Goal: Task Accomplishment & Management: Use online tool/utility

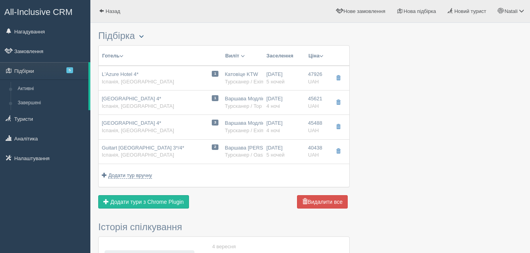
click at [143, 37] on span "button" at bounding box center [141, 36] width 5 height 5
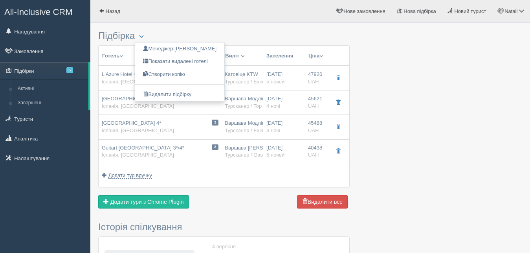
click at [421, 75] on div at bounding box center [310, 242] width 424 height 430
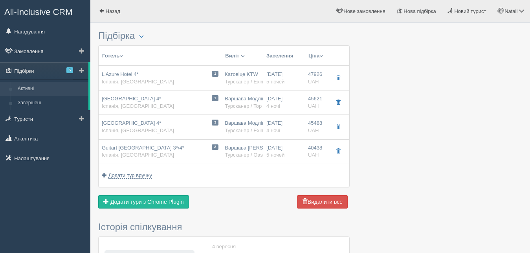
click at [29, 87] on link "Активні" at bounding box center [51, 89] width 74 height 14
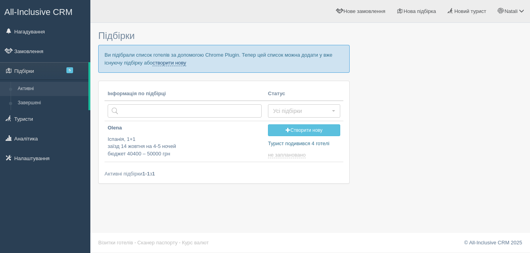
click at [175, 61] on link "створити нову" at bounding box center [168, 63] width 33 height 6
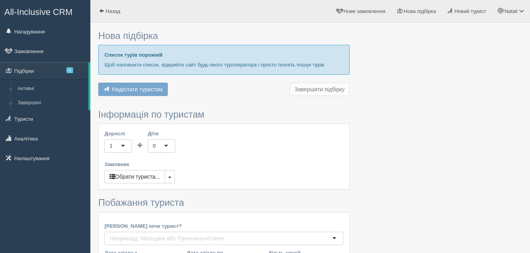
type input "4-5"
type input "3000"
type input "46600"
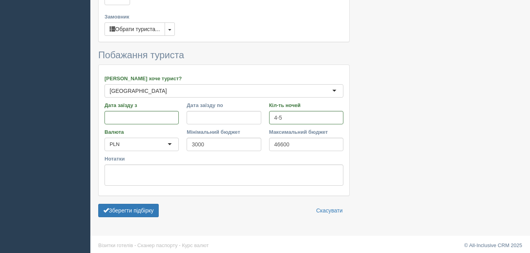
scroll to position [293, 0]
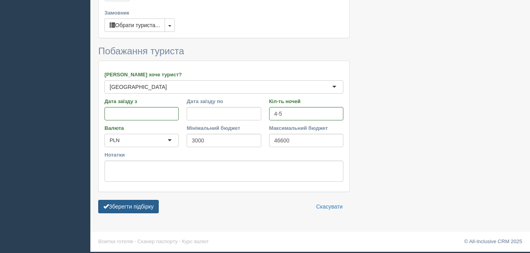
click at [152, 205] on button "Зберегти підбірку" at bounding box center [128, 206] width 60 height 13
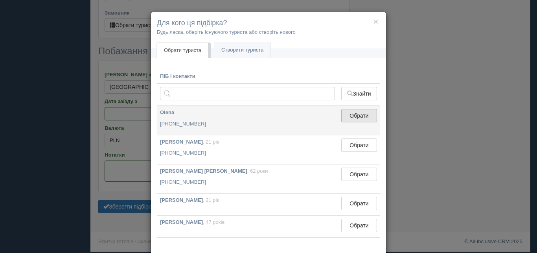
click at [343, 114] on button "Обрати" at bounding box center [359, 115] width 36 height 13
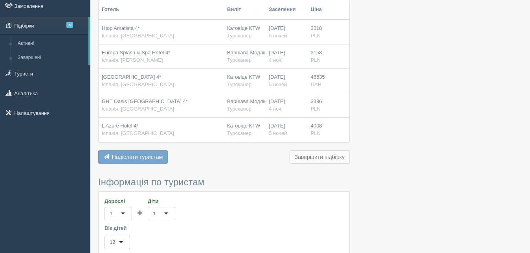
scroll to position [13, 0]
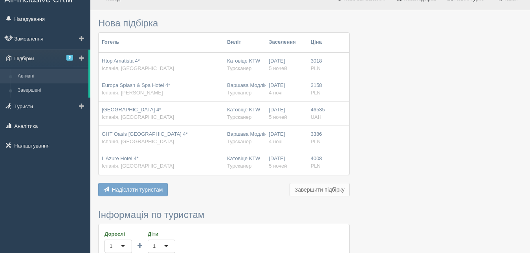
click at [32, 74] on link "Активні" at bounding box center [51, 76] width 74 height 14
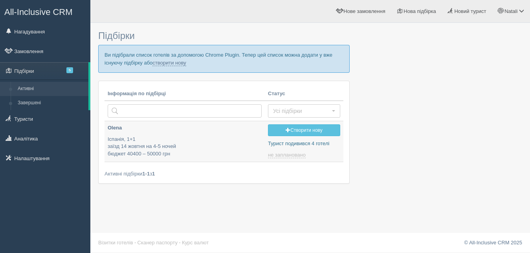
type input "[DATE] 11:45"
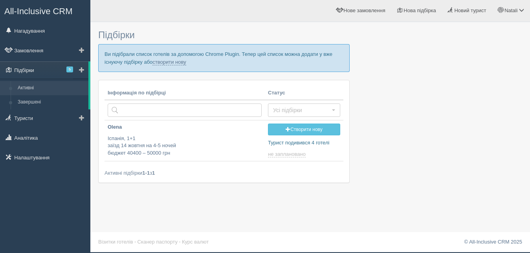
click at [46, 67] on link "Підбірки 5" at bounding box center [44, 69] width 88 height 17
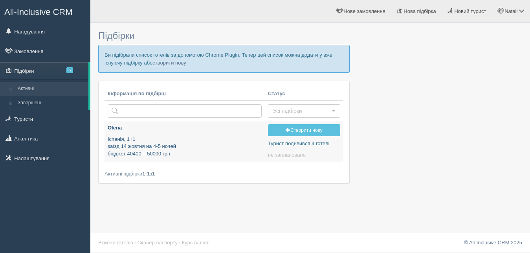
type input "2025-09-06 11:45"
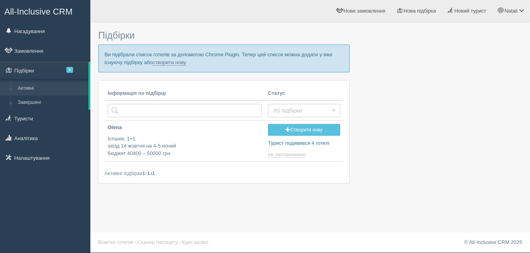
scroll to position [1, 0]
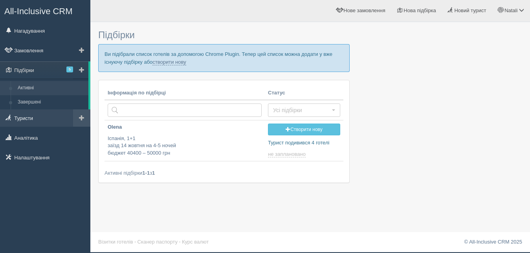
click at [26, 113] on link "Туристи" at bounding box center [45, 117] width 90 height 17
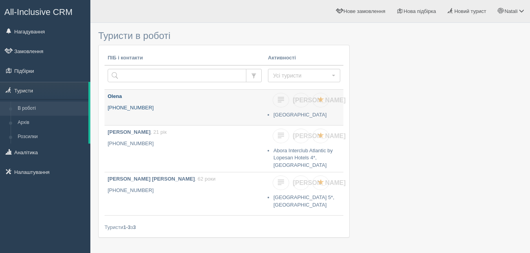
click at [231, 104] on link "Olena +380 95 126 1268" at bounding box center [184, 107] width 160 height 35
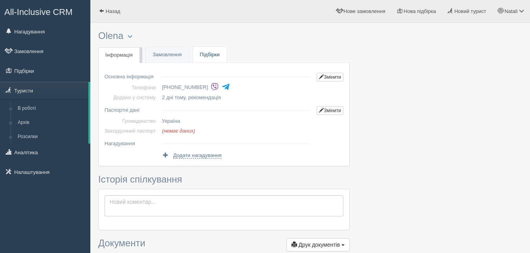
click at [210, 53] on link "Підбірки" at bounding box center [210, 55] width 34 height 16
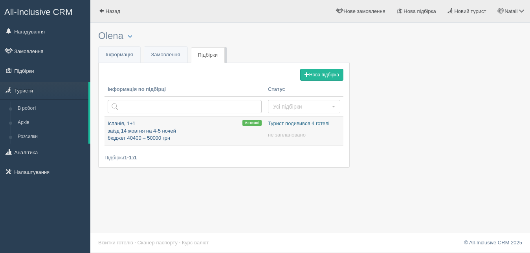
type input "[DATE] 11:45"
click at [192, 129] on p "Іспанія, 1+1 заїзд 14 жовтня на 4-5 ночей бюджет 40400 – 50000 грн" at bounding box center [185, 131] width 154 height 22
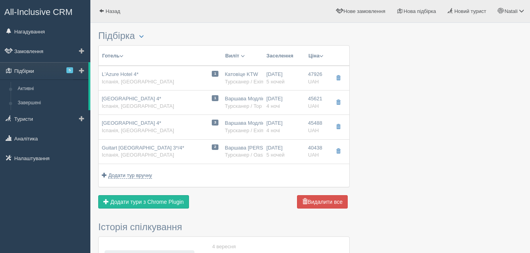
click at [42, 72] on link "Підбірки 5" at bounding box center [44, 70] width 88 height 17
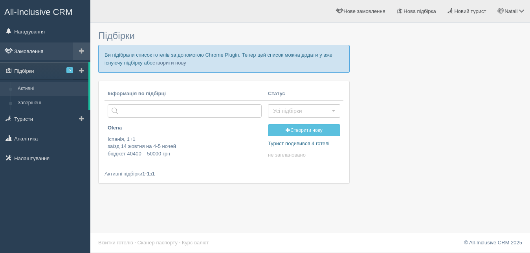
click at [30, 52] on link "Замовлення" at bounding box center [45, 50] width 90 height 17
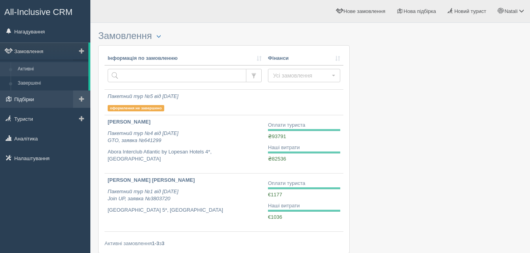
click at [22, 99] on link "Підбірки" at bounding box center [45, 98] width 90 height 17
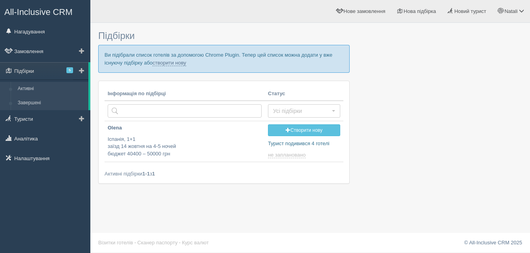
click at [27, 102] on link "Завершені" at bounding box center [51, 103] width 74 height 14
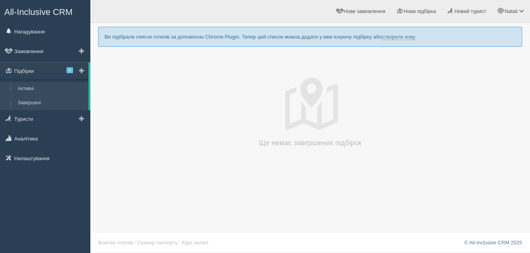
click at [23, 85] on link "Активні" at bounding box center [51, 89] width 74 height 14
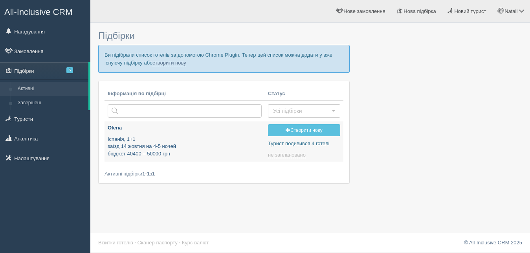
type input "[DATE] 11:45"
click at [166, 62] on link "створити нову" at bounding box center [168, 63] width 33 height 6
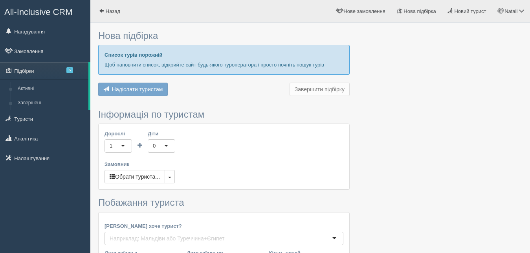
type input "4-5"
type input "3000"
type input "46600"
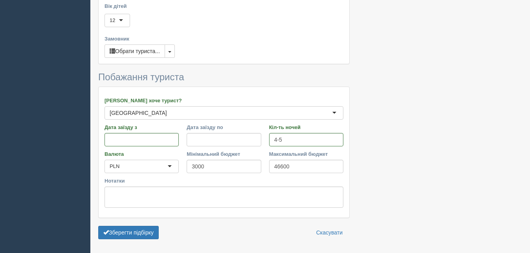
scroll to position [293, 0]
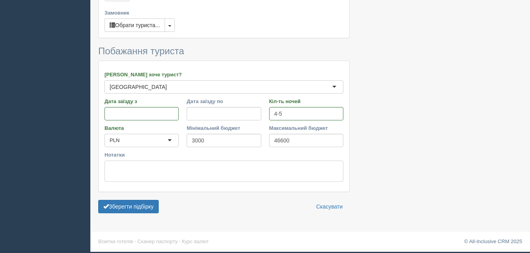
click at [137, 162] on textarea "Нотатки" at bounding box center [223, 170] width 239 height 21
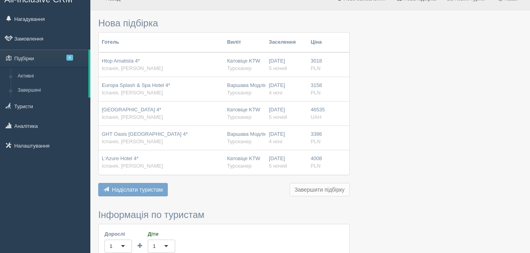
scroll to position [12, 0]
click at [156, 38] on th "Готель" at bounding box center [161, 43] width 125 height 20
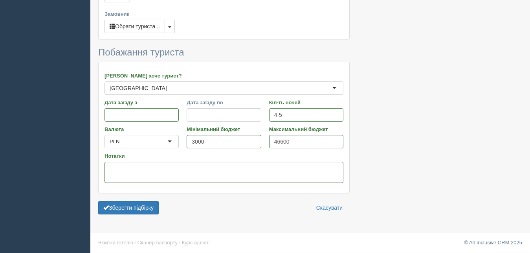
scroll to position [293, 0]
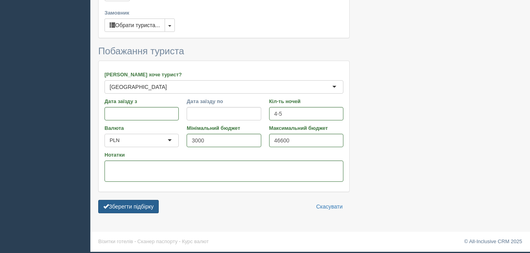
click at [128, 203] on button "Зберегти підбірку" at bounding box center [128, 206] width 60 height 13
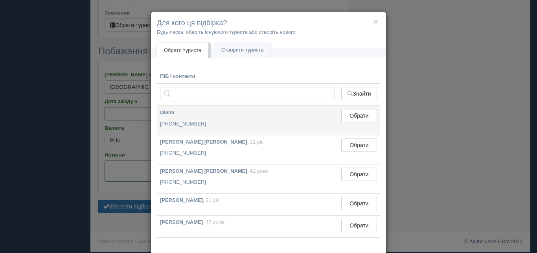
click at [212, 111] on p "Olena" at bounding box center [247, 112] width 175 height 7
click at [347, 110] on button "Обрати" at bounding box center [359, 115] width 36 height 13
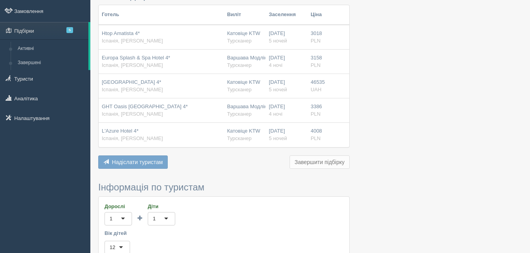
scroll to position [0, 0]
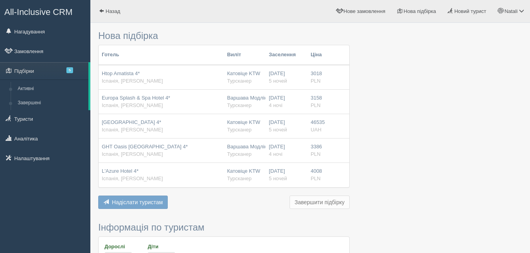
click at [136, 49] on th "Готель" at bounding box center [161, 55] width 125 height 20
click at [101, 11] on span at bounding box center [101, 10] width 5 height 5
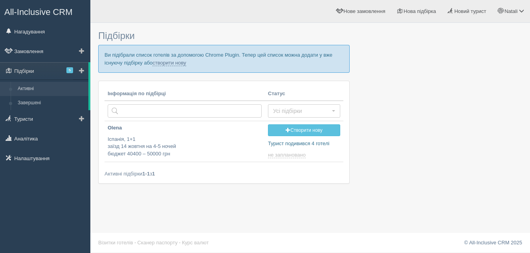
click at [30, 84] on link "Активні" at bounding box center [51, 89] width 74 height 14
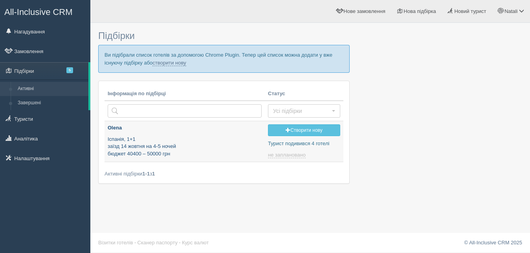
type input "[DATE] 11:45"
click at [198, 147] on p "Іспанія, 1+1 заїзд 14 жовтня на 4-5 ночей бюджет 40400 – 50000 грн" at bounding box center [185, 147] width 154 height 22
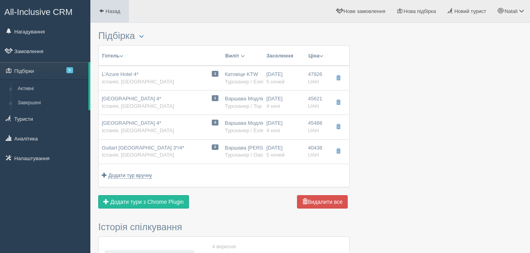
click at [99, 10] on link "Назад" at bounding box center [109, 11] width 38 height 22
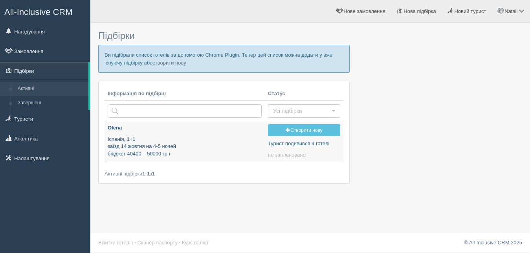
type input "[DATE] 11:45"
click at [164, 200] on div "Підбірки Ви підібрали список готелів за допомогою Chrome Plugin. Тепер цей спис…" at bounding box center [310, 126] width 440 height 253
click at [299, 129] on link "Створити нову" at bounding box center [304, 130] width 72 height 12
click at [156, 205] on div "Підбірки Ви підібрали список готелів за допомогою Chrome Plugin. Тепер цей спис…" at bounding box center [310, 126] width 440 height 253
type input "2025-09-06 11:45"
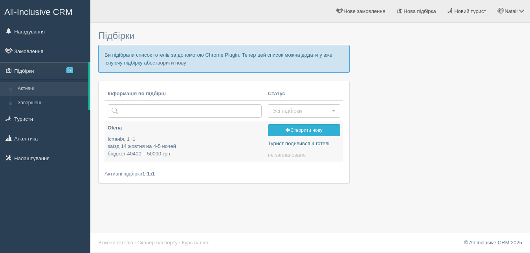
click at [283, 127] on link "Створити нову" at bounding box center [304, 130] width 72 height 12
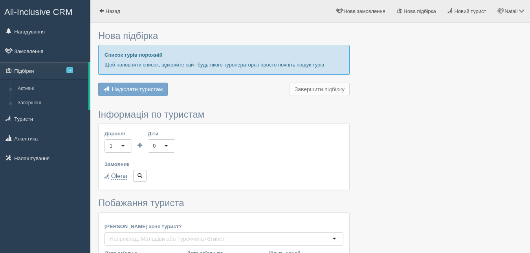
type input "4-5"
type input "3000"
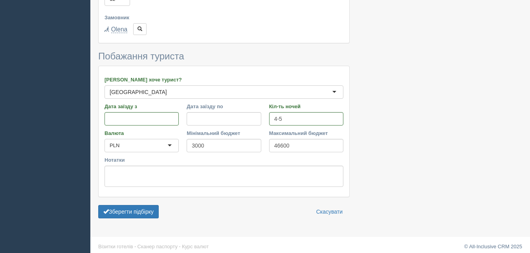
scroll to position [293, 0]
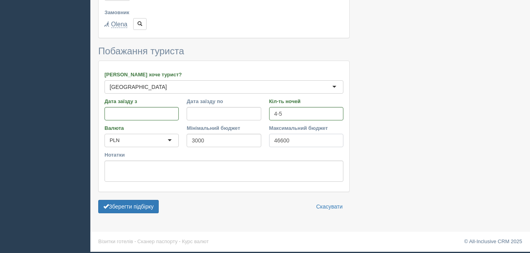
drag, startPoint x: 296, startPoint y: 140, endPoint x: 258, endPoint y: 138, distance: 38.2
click at [269, 138] on input "46600" at bounding box center [306, 140] width 74 height 13
type input "50000"
click at [280, 114] on input "4-5" at bounding box center [306, 113] width 74 height 13
type input "5"
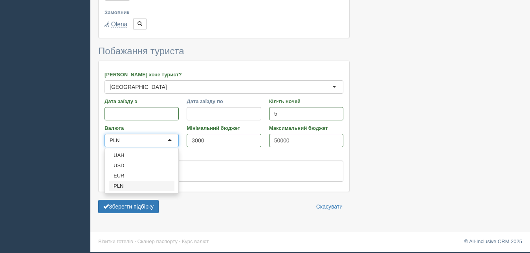
click at [137, 136] on div "PLN" at bounding box center [141, 140] width 74 height 13
click at [126, 152] on div "Куди хоче турист? Іспанія Іспанія Австралія Австрія Азербайджан Албанія Алжир А…" at bounding box center [224, 126] width 251 height 130
click at [128, 209] on button "Зберегти підбірку" at bounding box center [128, 206] width 60 height 13
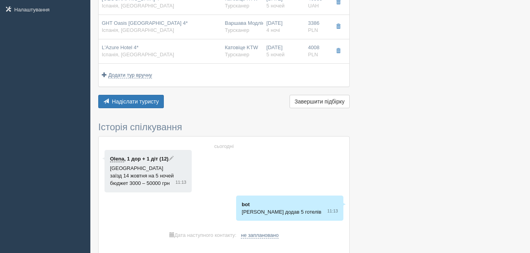
scroll to position [160, 0]
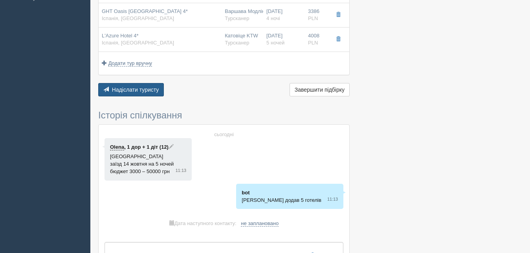
click at [133, 92] on span "Надіслати туристу" at bounding box center [135, 89] width 47 height 6
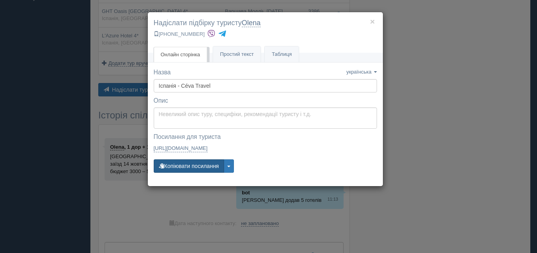
click at [180, 163] on button "Копіювати посилання" at bounding box center [189, 165] width 70 height 13
click at [371, 21] on button "×" at bounding box center [372, 21] width 5 height 8
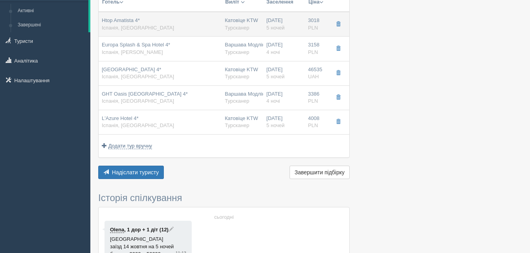
scroll to position [0, 0]
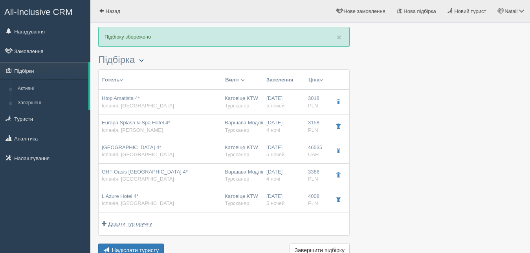
click at [144, 60] on span "button" at bounding box center [141, 60] width 5 height 5
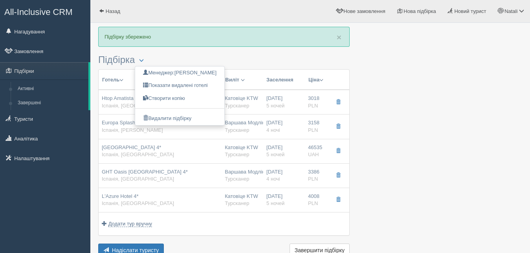
click at [422, 125] on div at bounding box center [310, 232] width 424 height 411
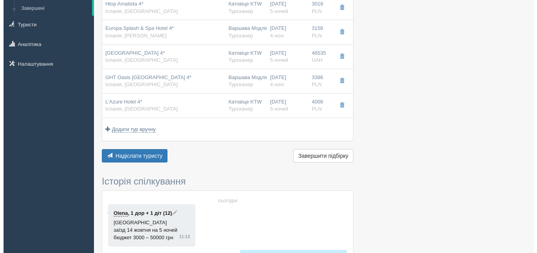
scroll to position [120, 0]
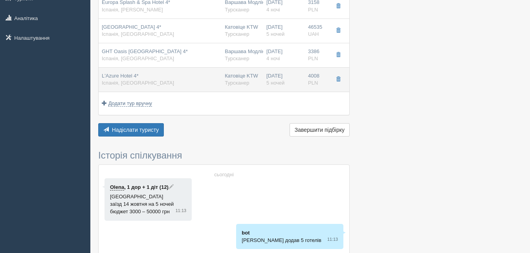
click at [196, 84] on div "L'Azure Hotel 4* Іспанія, Коста Брава" at bounding box center [160, 79] width 117 height 15
type input "L'Azure Hotel 4*"
type input "[GEOGRAPHIC_DATA]"
type input "[PERSON_NAME]"
type input "4008.00"
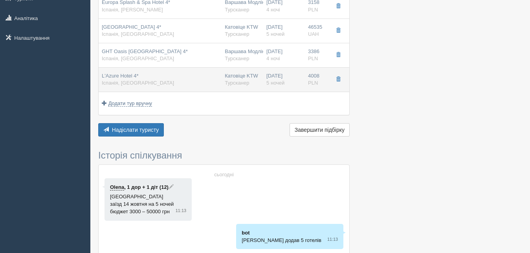
type input "Катовіце KTW"
type input "Барселона BCN"
type input "12:30"
type input "15:20"
type input "WizzAir (samolot rejsowy)"
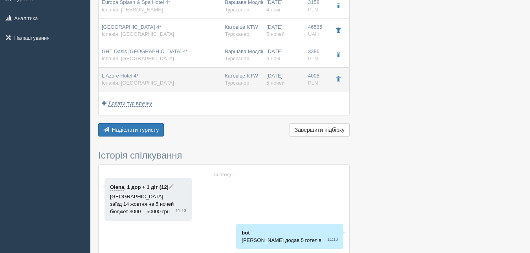
type input "16:05"
type input "18:55"
type input "5"
type input "Standard Single W.child Standard Balcony Or Terrace"
type input "FB"
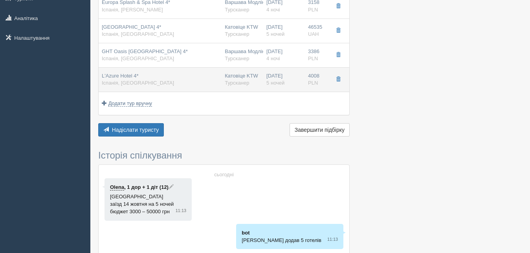
type input "Турсканер"
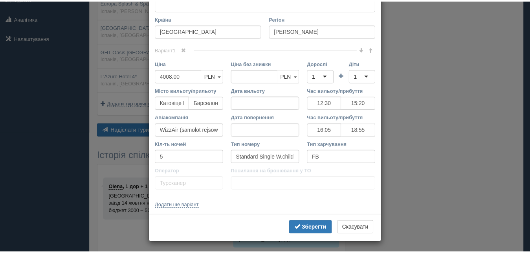
scroll to position [301, 0]
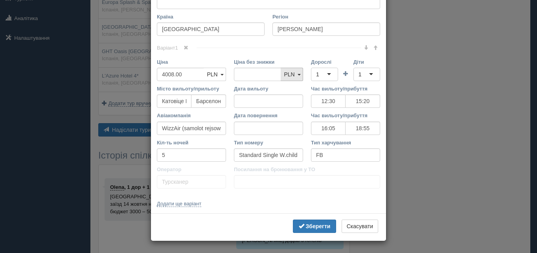
click at [291, 76] on span "PLN" at bounding box center [289, 74] width 11 height 6
click at [214, 72] on link "PLN" at bounding box center [214, 74] width 22 height 13
click at [213, 87] on link "UAH" at bounding box center [215, 88] width 22 height 13
click at [214, 75] on span "UAH" at bounding box center [212, 74] width 12 height 6
click at [212, 81] on div "Ціна 4008.00 UAH USD EUR PLN UAH UAH USD EUR" at bounding box center [191, 71] width 77 height 27
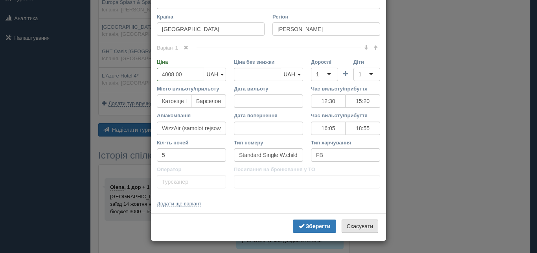
click at [353, 223] on button "Скасувати" at bounding box center [359, 225] width 37 height 13
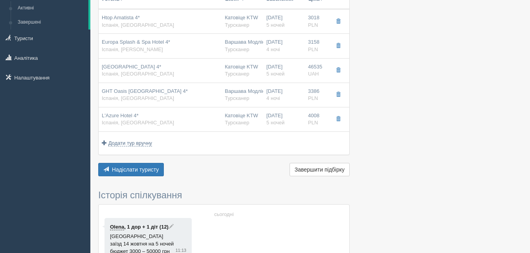
scroll to position [0, 0]
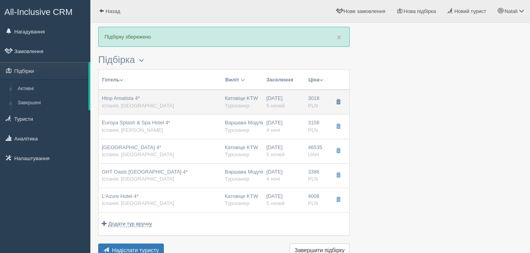
click at [337, 99] on span "button" at bounding box center [338, 101] width 5 height 5
click at [337, 100] on span "button" at bounding box center [338, 101] width 5 height 5
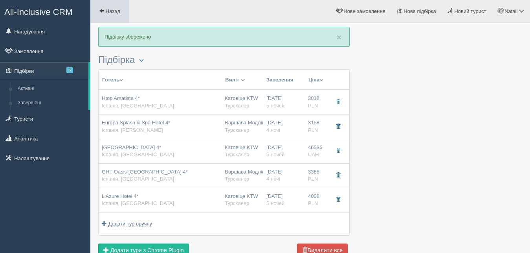
click at [104, 12] on span at bounding box center [101, 10] width 5 height 5
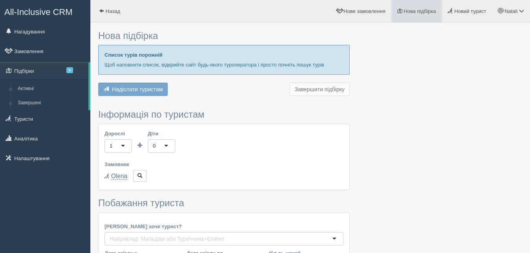
type input "5"
type input "3000"
type input "50800"
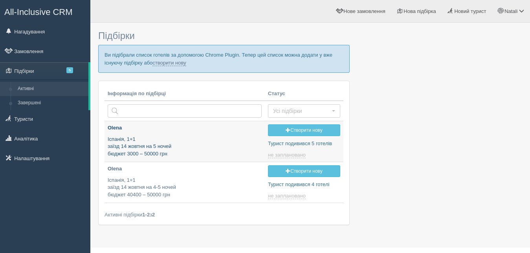
type input "[DATE] 12:10"
click at [293, 128] on link "Створити нову" at bounding box center [304, 130] width 72 height 12
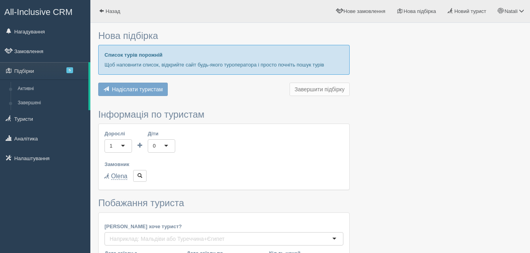
type input "5"
type input "3000"
type input "50800"
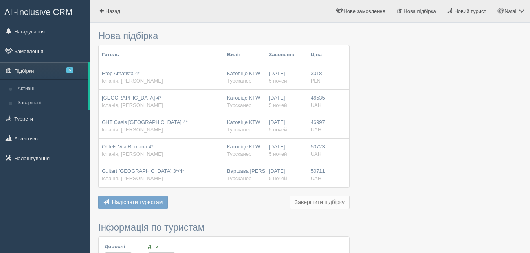
click at [177, 76] on div "Htop Amatista 4* [GEOGRAPHIC_DATA], [GEOGRAPHIC_DATA]" at bounding box center [161, 77] width 119 height 15
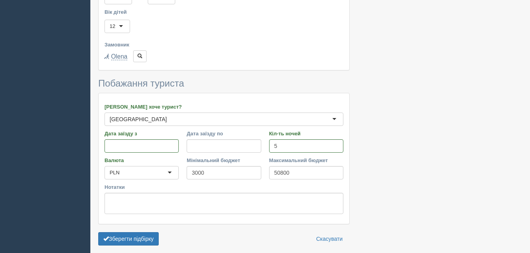
scroll to position [280, 0]
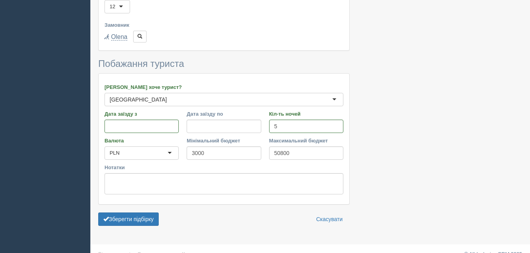
click at [136, 152] on div "PLN" at bounding box center [141, 152] width 74 height 13
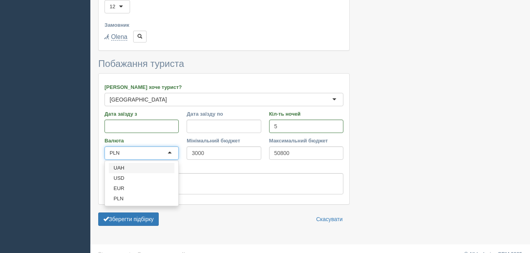
click at [127, 168] on div "Куди хоче турист? Іспанія Іспанія Австралія Австрія Азербайджан Албанія Алжир А…" at bounding box center [224, 138] width 251 height 130
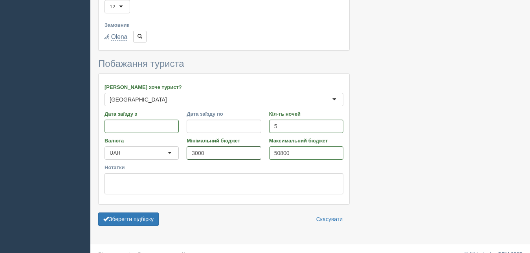
drag, startPoint x: 228, startPoint y: 150, endPoint x: 185, endPoint y: 150, distance: 42.8
click at [187, 150] on input "3000" at bounding box center [224, 152] width 74 height 13
click at [127, 220] on button "Зберегти підбірку" at bounding box center [128, 218] width 60 height 13
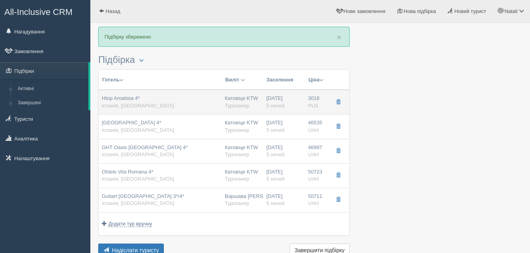
click at [162, 98] on div "Htop Amatista 4* [GEOGRAPHIC_DATA], [GEOGRAPHIC_DATA]" at bounding box center [160, 102] width 117 height 15
type input "Htop Amatista 4*"
type input "[GEOGRAPHIC_DATA]"
type input "[PERSON_NAME]"
type input "3018.00"
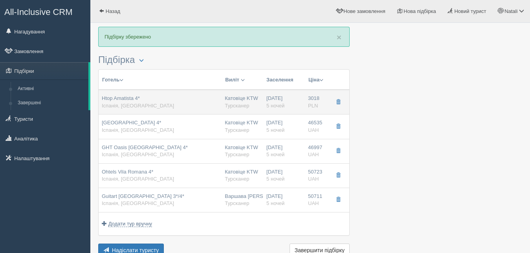
type input "Катовіце KTW"
type input "Барселона BCN"
type input "12:30"
type input "15:20"
type input "WizzAir (samolot rejsowy)"
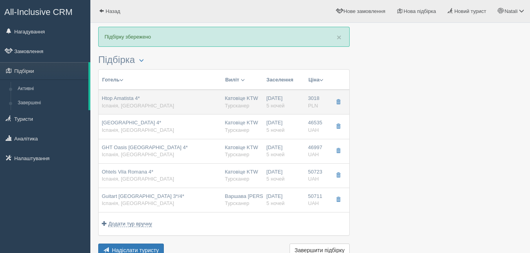
type input "16:05"
type input "18:55"
type input "5"
type input "Standard Single W.child Standard"
type input "FB"
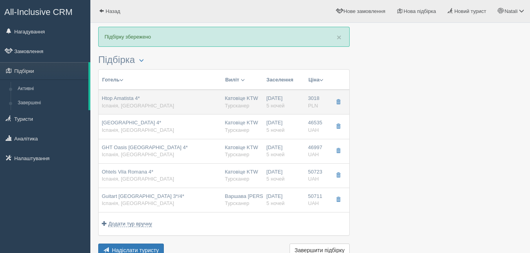
type input "Турсканер"
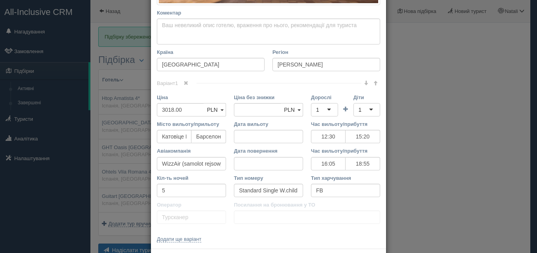
scroll to position [247, 0]
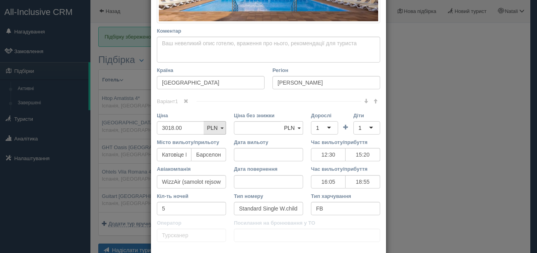
click at [208, 129] on span "PLN" at bounding box center [212, 128] width 11 height 6
click at [206, 140] on link "UAH" at bounding box center [215, 142] width 22 height 13
drag, startPoint x: 184, startPoint y: 126, endPoint x: 139, endPoint y: 127, distance: 44.8
click at [157, 127] on input "3018.00" at bounding box center [180, 127] width 47 height 13
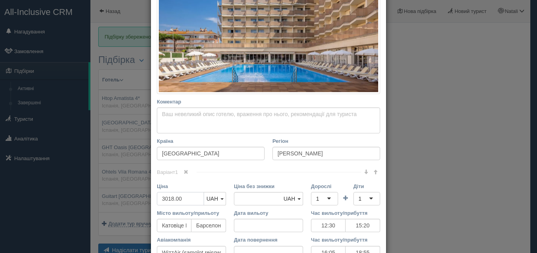
scroll to position [283, 0]
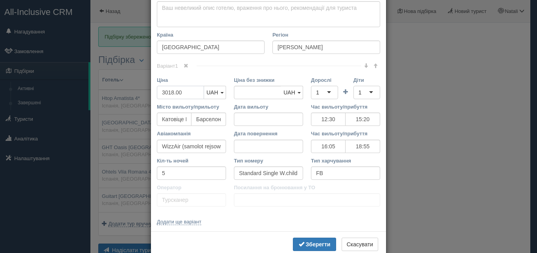
type input "4"
type input "3018.00"
type input "42207"
drag, startPoint x: 262, startPoint y: 92, endPoint x: 218, endPoint y: 92, distance: 44.4
click at [234, 92] on input "3018.00" at bounding box center [257, 92] width 47 height 13
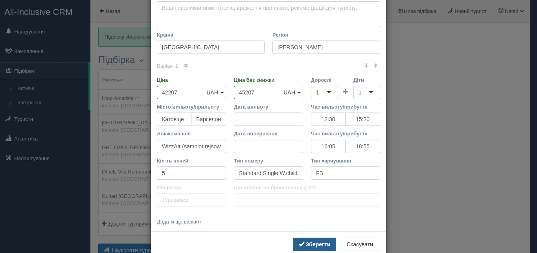
type input "45207"
click at [310, 243] on b "Зберегти" at bounding box center [318, 244] width 25 height 6
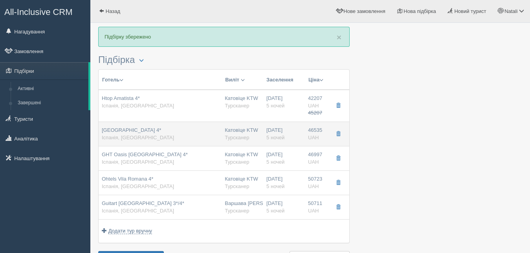
click at [196, 130] on div "[GEOGRAPHIC_DATA] 4* [GEOGRAPHIC_DATA], [GEOGRAPHIC_DATA]" at bounding box center [160, 133] width 117 height 15
type input "[GEOGRAPHIC_DATA] 4*"
type input "46535.00"
type input "12:30"
type input "15:20"
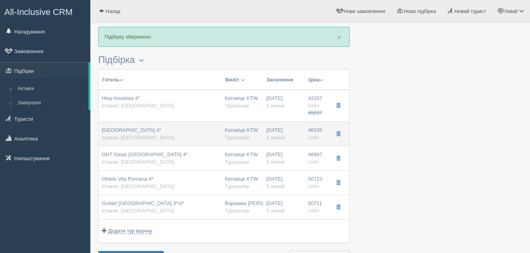
type input "Wizz Air Hungary"
type input "16:05"
type input "18:55"
type input "Rm Double Standard Room (Balcony Or Terrace)"
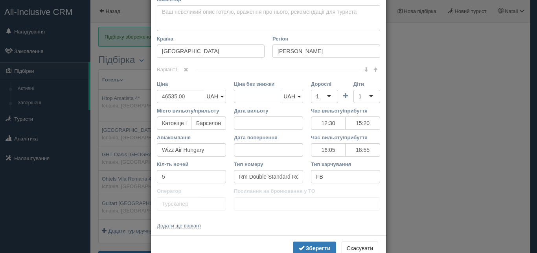
click at [249, 99] on input "Ціна без знижки" at bounding box center [257, 96] width 47 height 13
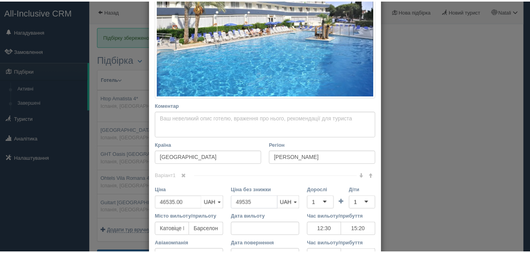
scroll to position [305, 0]
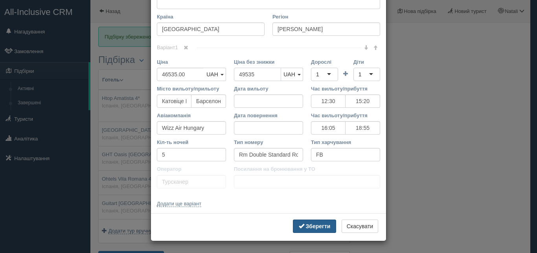
type input "49535"
click at [306, 229] on b "Зберегти" at bounding box center [318, 226] width 25 height 6
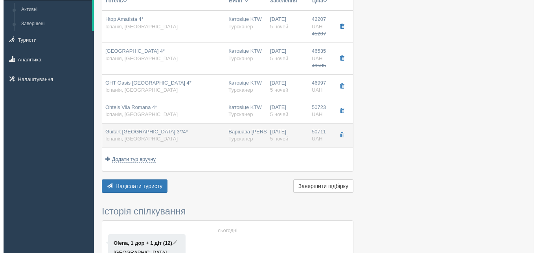
scroll to position [80, 0]
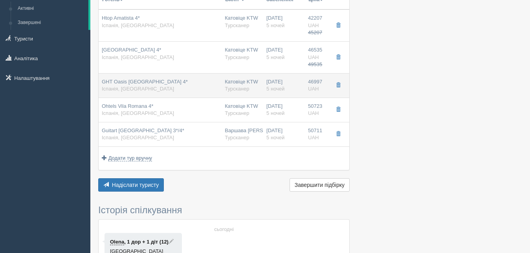
click at [191, 82] on div "GHT Oasis [GEOGRAPHIC_DATA] 4* [GEOGRAPHIC_DATA], [GEOGRAPHIC_DATA]" at bounding box center [160, 85] width 117 height 15
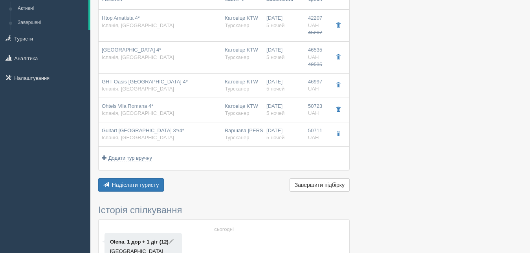
type input "GHT Oasis [GEOGRAPHIC_DATA] 4*"
type input "46997.00"
type input "12:30"
type input "15:20"
type input "16:05"
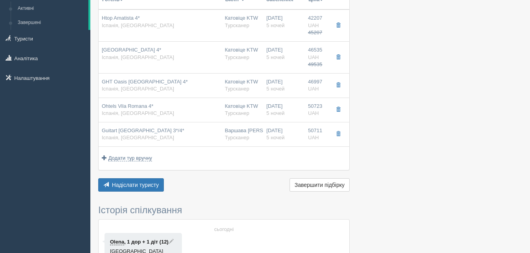
type input "18:55"
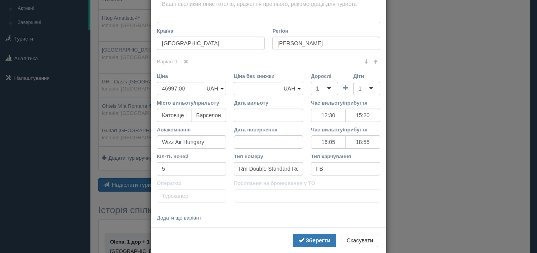
scroll to position [305, 0]
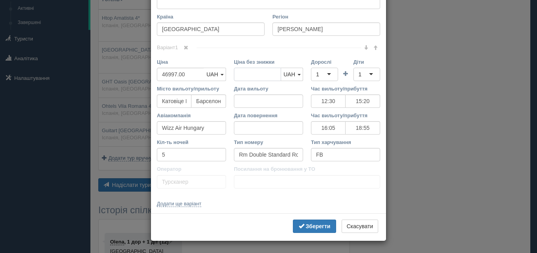
click at [246, 75] on input "Ціна без знижки" at bounding box center [257, 74] width 47 height 13
type input "49997"
click at [306, 225] on b "Зберегти" at bounding box center [318, 226] width 25 height 6
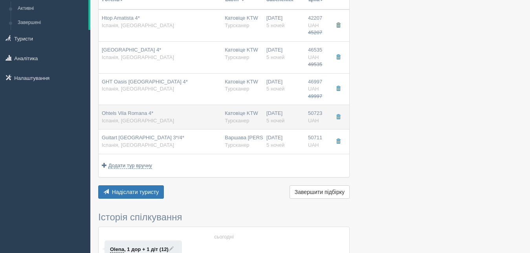
click at [187, 117] on div "Ohtels Vila Romana 4* [GEOGRAPHIC_DATA], [GEOGRAPHIC_DATA]" at bounding box center [160, 117] width 117 height 15
type input "Ohtels Vila Romana 4*"
type input "[PERSON_NAME]"
type input "50723.00"
type input "12:30"
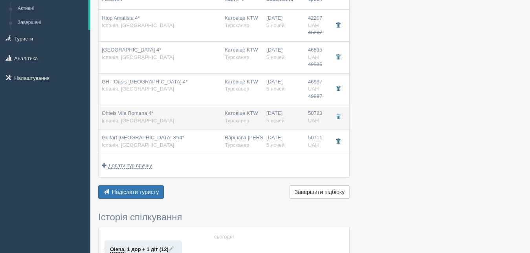
type input "15:20"
type input "16:05"
type input "18:55"
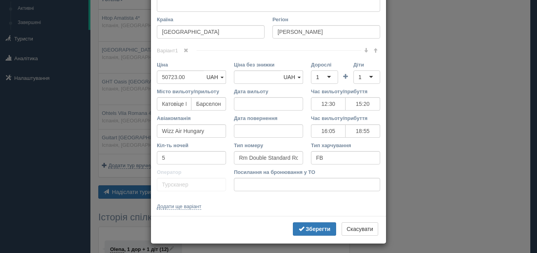
scroll to position [447, 0]
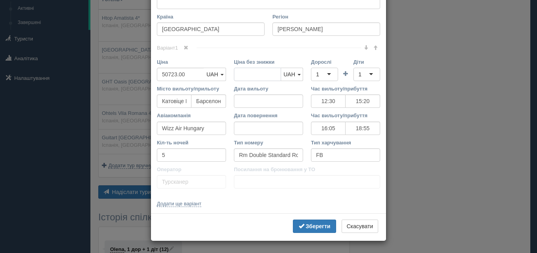
click at [252, 72] on input "Ціна без знижки" at bounding box center [257, 74] width 47 height 13
type input "53723"
click at [309, 223] on button "Зберегти" at bounding box center [314, 225] width 43 height 13
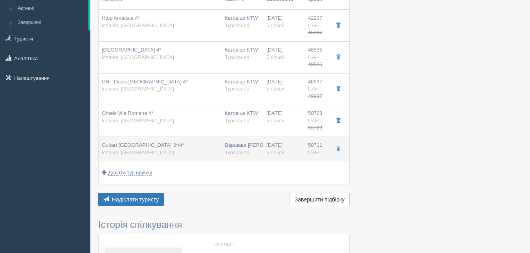
click at [252, 151] on div "Варшава [PERSON_NAME] [GEOGRAPHIC_DATA]" at bounding box center [242, 148] width 35 height 15
type input "Guitart [GEOGRAPHIC_DATA] 3*/4*"
type input "[PERSON_NAME]"
type input "50711.00"
type input "Варшава [PERSON_NAME]"
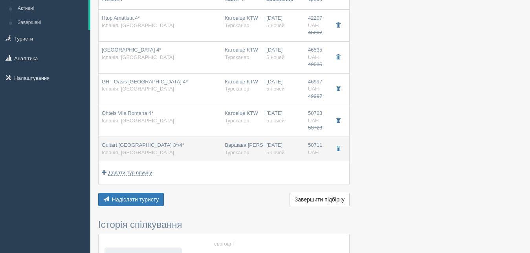
type input "05:35"
type input "08:40"
type input "09:20"
type input "12:25"
type input "Double Standard Room With Balcony Single Parent Standard With Balcony"
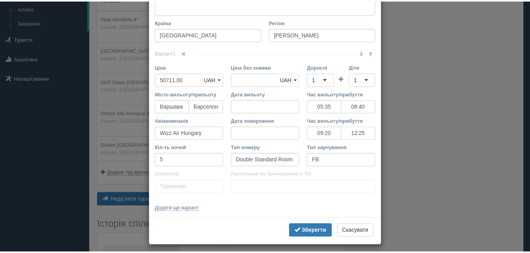
scroll to position [302, 0]
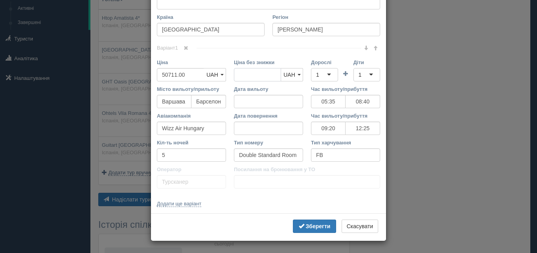
click at [239, 75] on input "Ціна без знижки" at bounding box center [257, 74] width 47 height 13
type input "54711"
click at [312, 225] on b "Зберегти" at bounding box center [318, 226] width 25 height 6
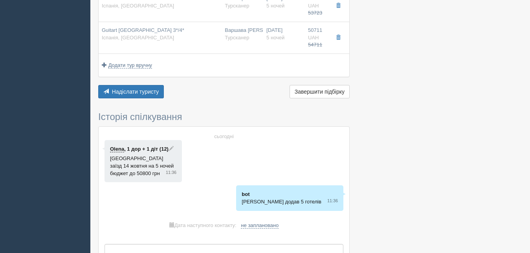
scroll to position [200, 0]
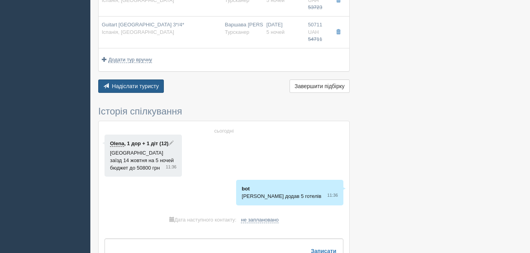
click at [118, 83] on button "Надіслати туристу Надіслати" at bounding box center [131, 85] width 66 height 13
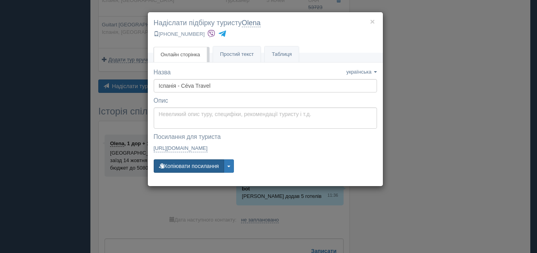
click at [192, 163] on button "Копіювати посилання" at bounding box center [189, 165] width 70 height 13
click at [218, 32] on img at bounding box center [222, 33] width 8 height 8
click at [372, 21] on button "×" at bounding box center [372, 21] width 5 height 8
